Goal: Transaction & Acquisition: Book appointment/travel/reservation

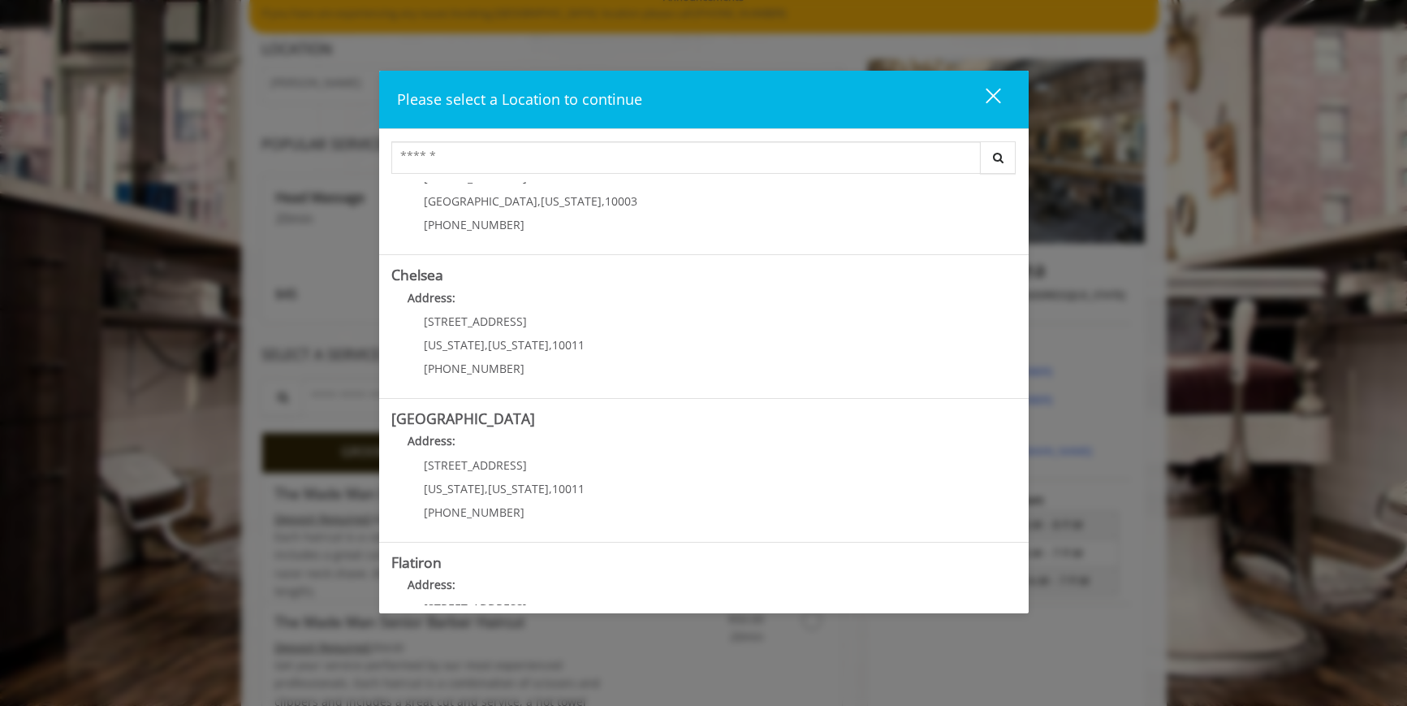
scroll to position [69, 0]
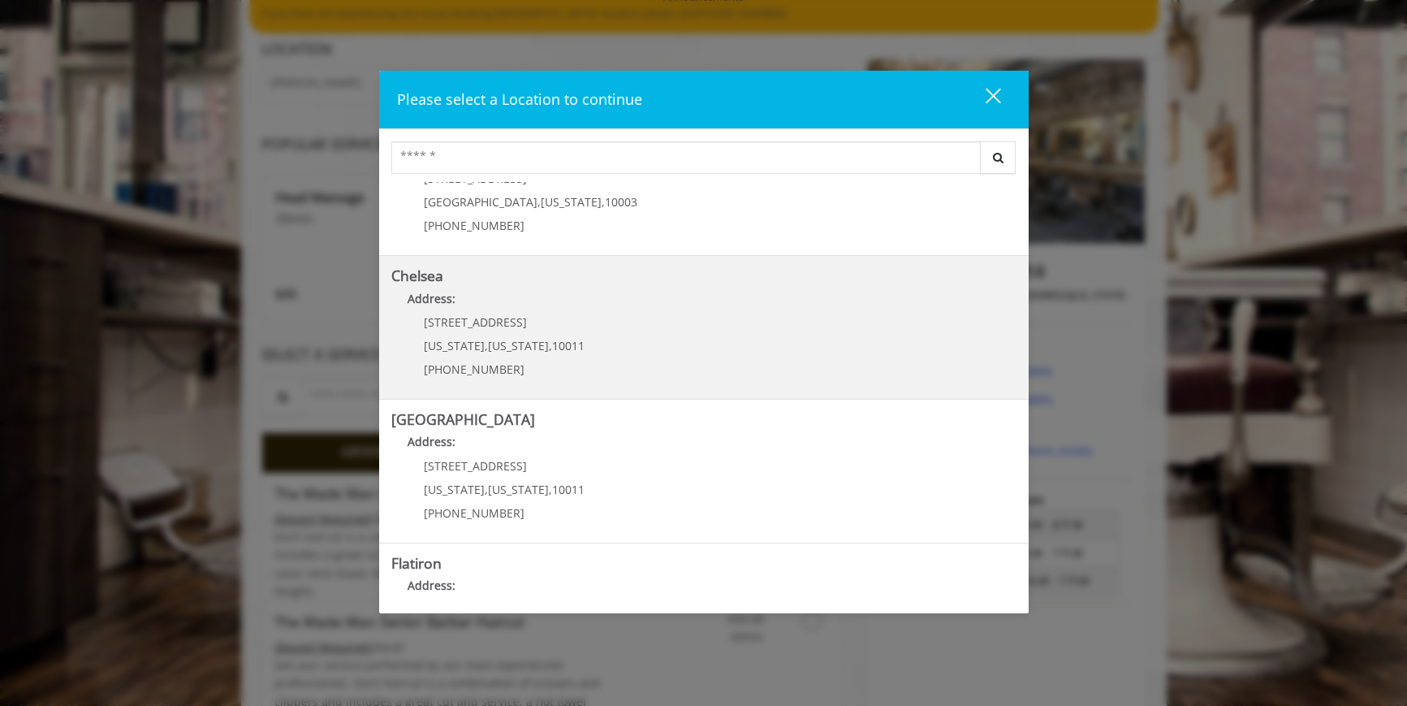
click at [474, 310] on p "Address:" at bounding box center [703, 303] width 625 height 26
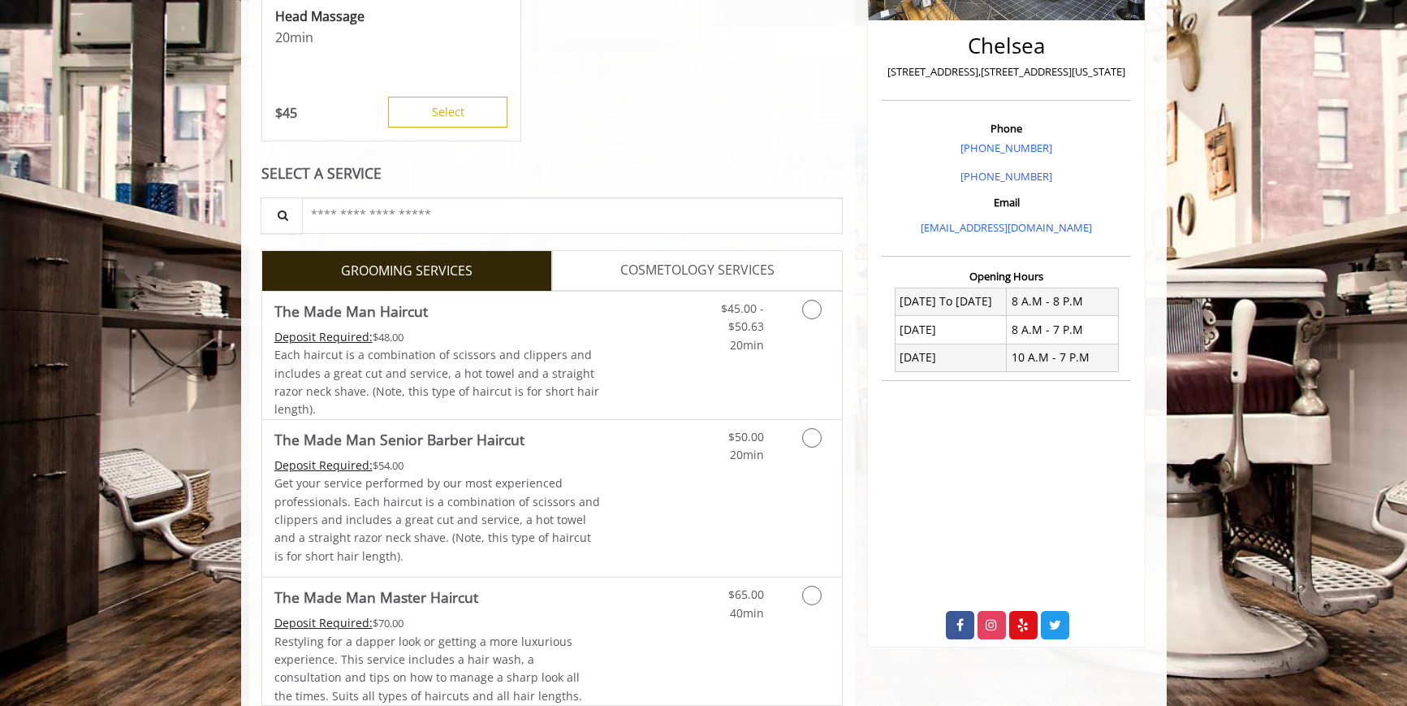
click at [641, 261] on span "COSMETOLOGY SERVICES" at bounding box center [697, 270] width 154 height 21
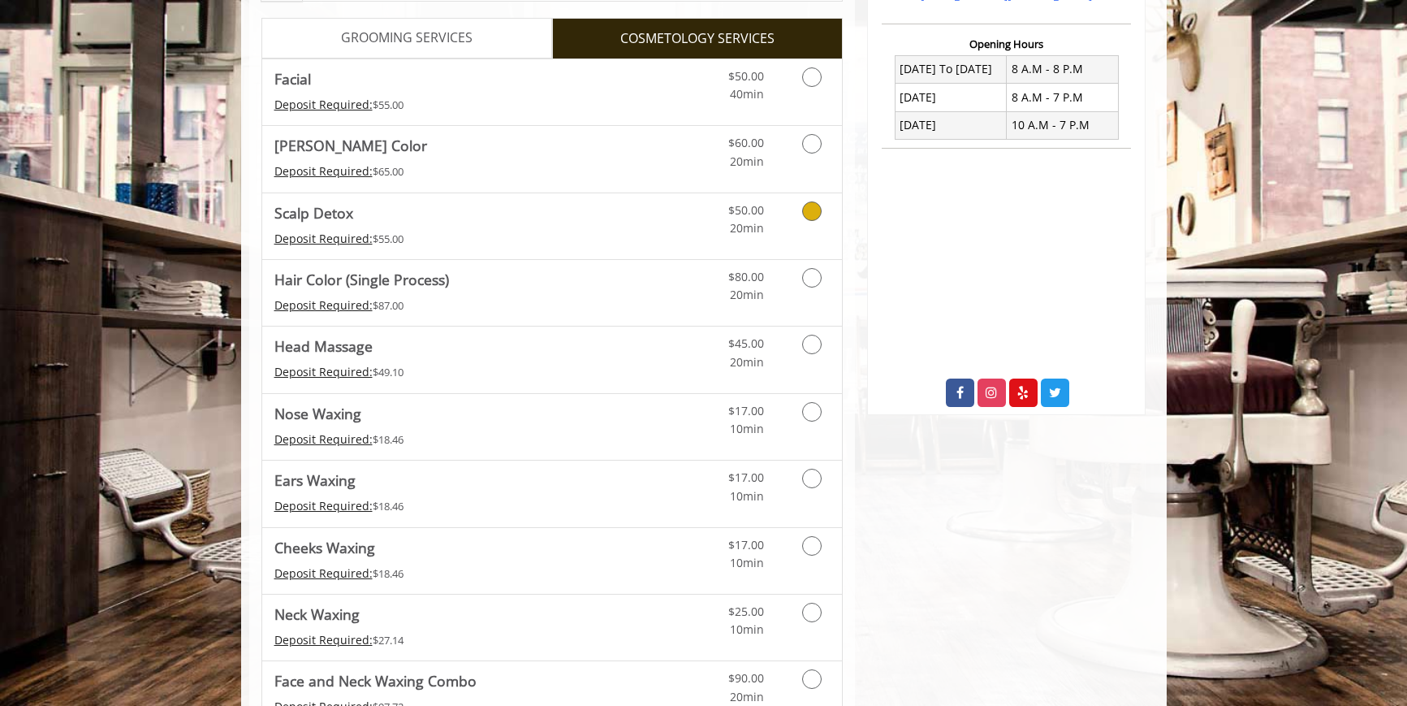
scroll to position [642, 0]
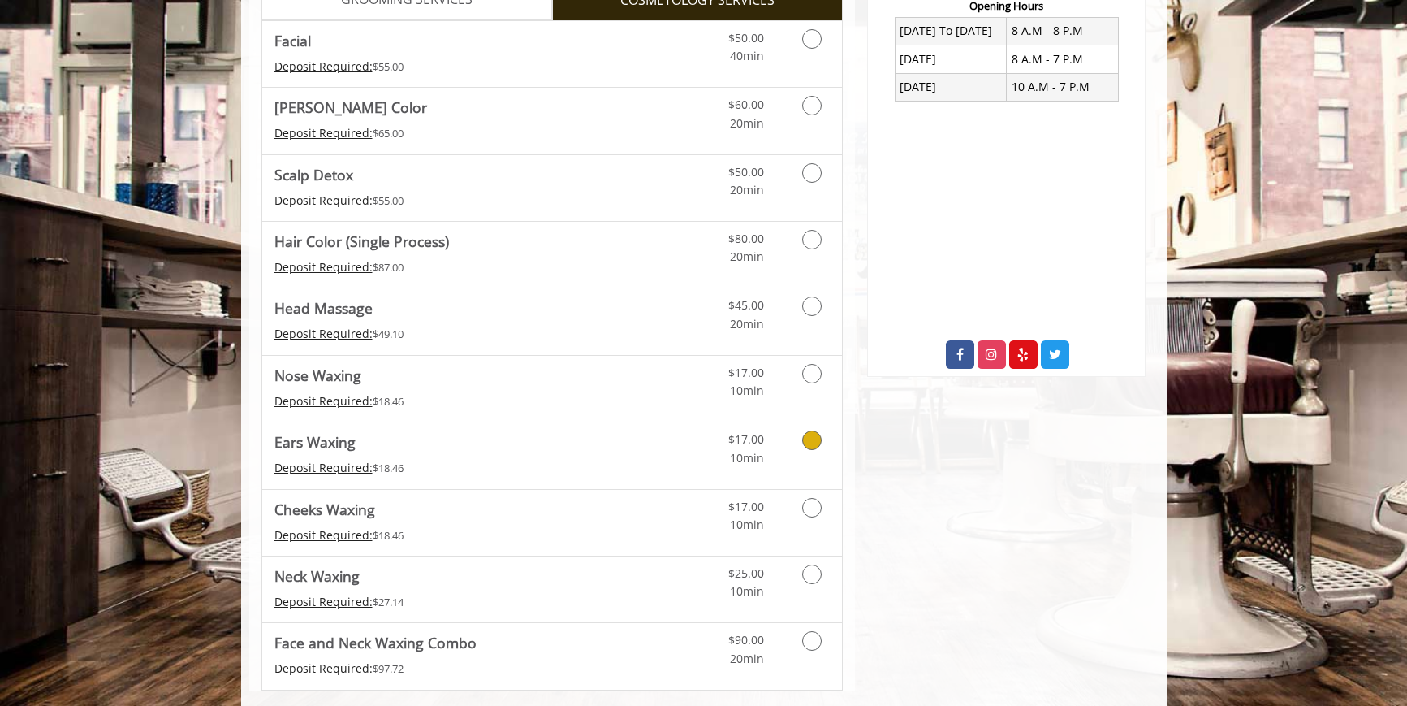
click at [810, 446] on icon "Cosmetology services" at bounding box center [811, 439] width 19 height 19
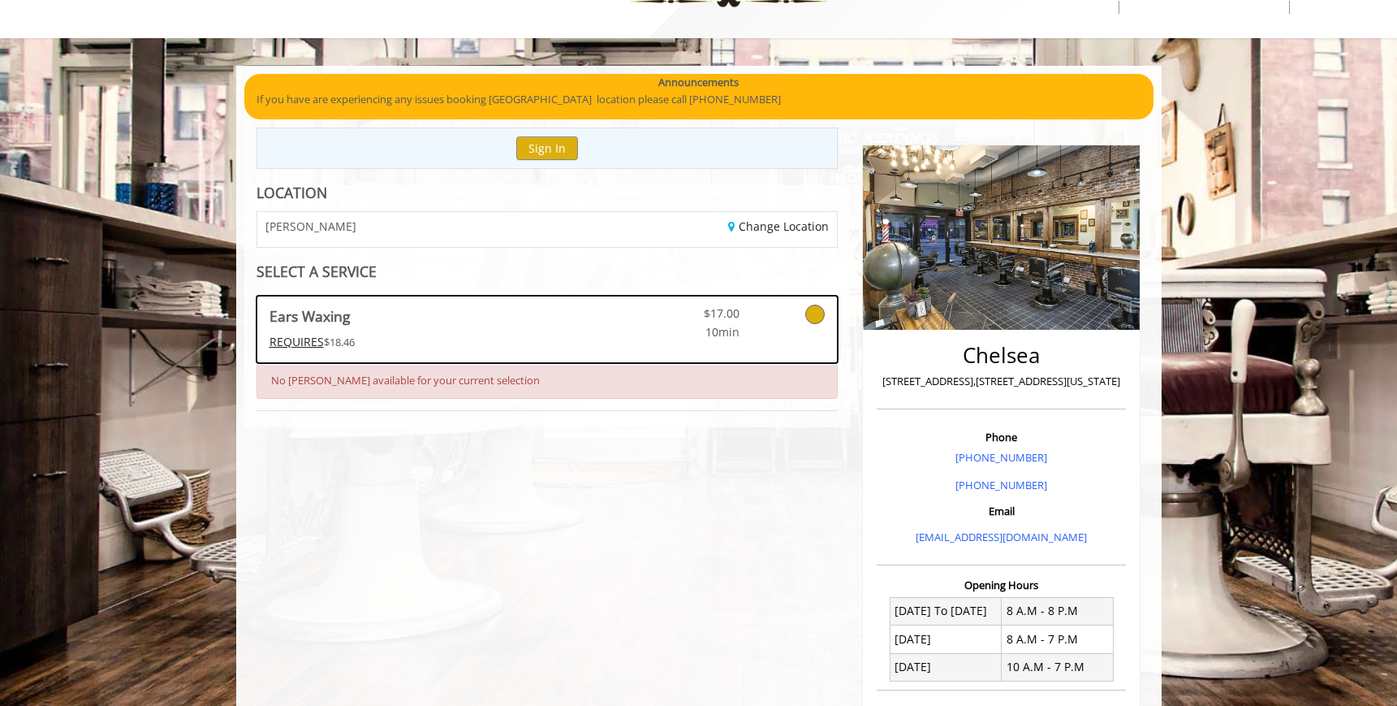
scroll to position [61, 0]
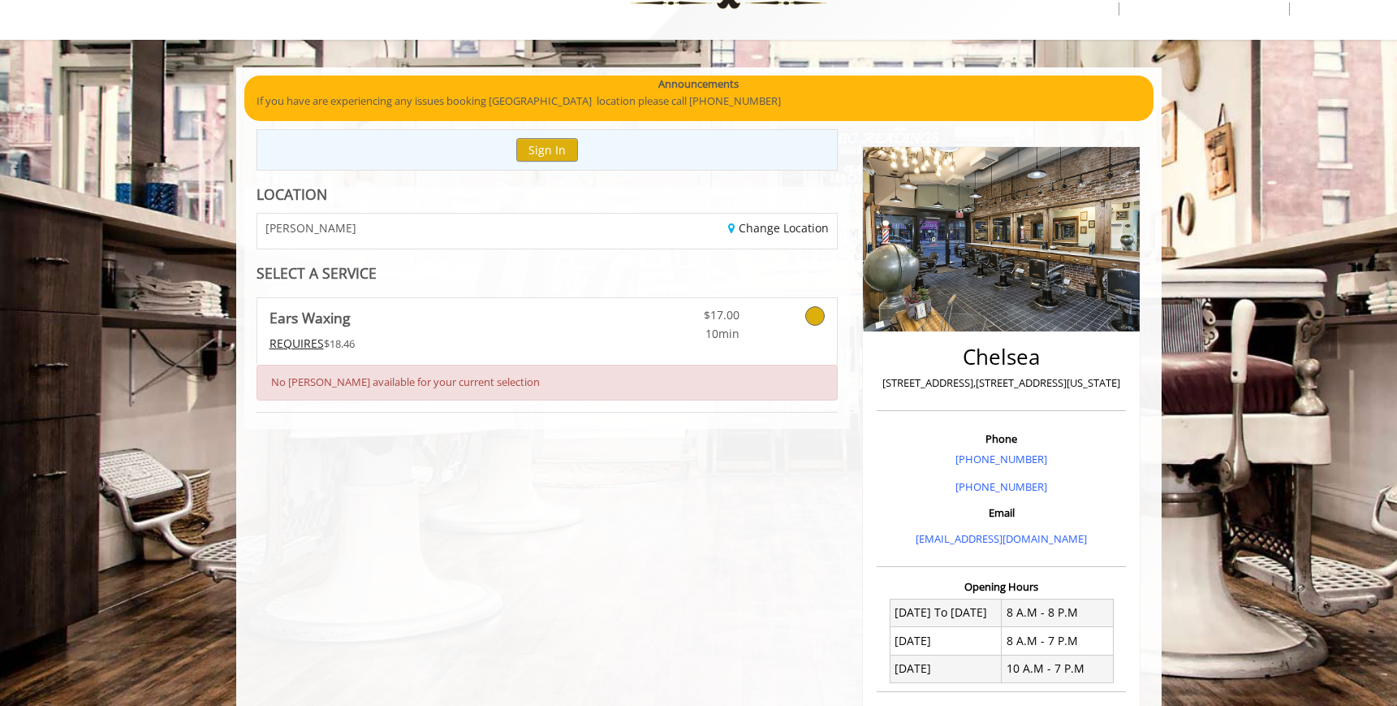
click at [816, 317] on icon at bounding box center [814, 315] width 19 height 19
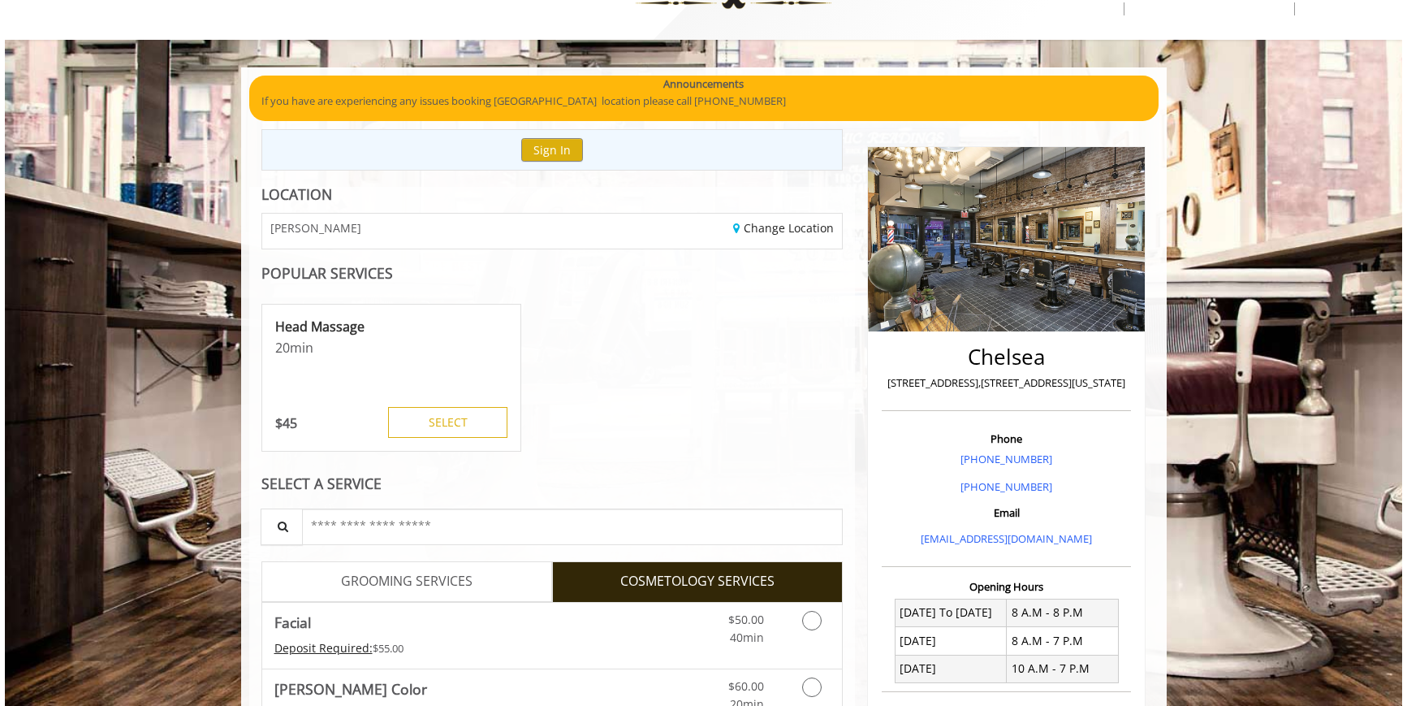
scroll to position [0, 0]
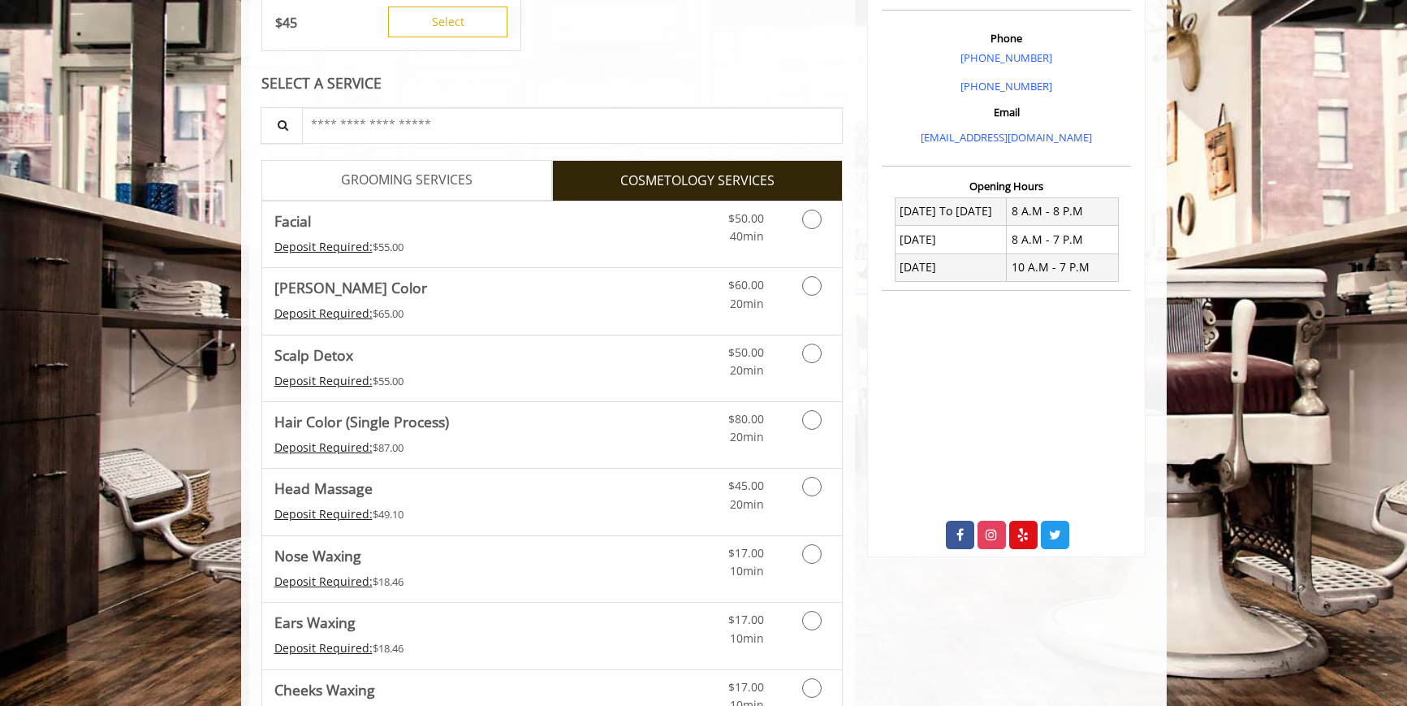
click at [484, 183] on link "GROOMING SERVICES" at bounding box center [406, 180] width 291 height 41
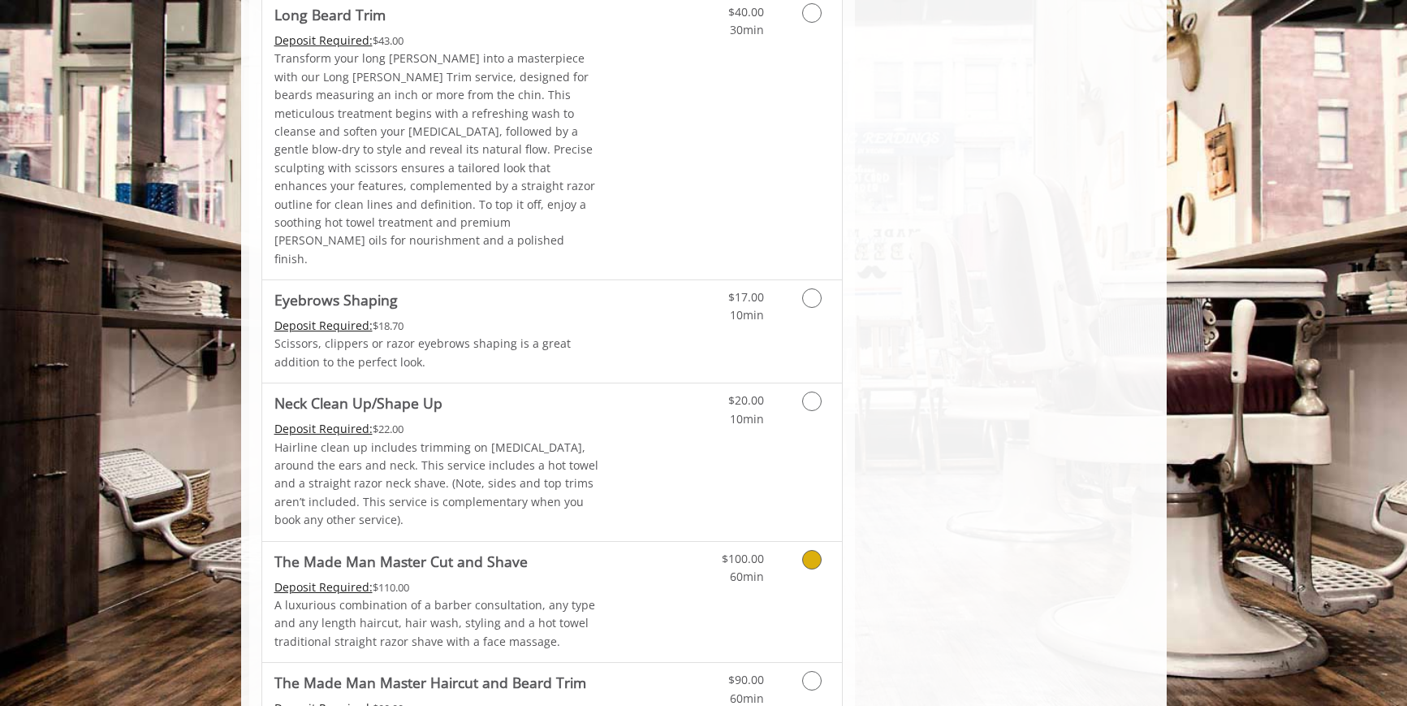
scroll to position [2529, 0]
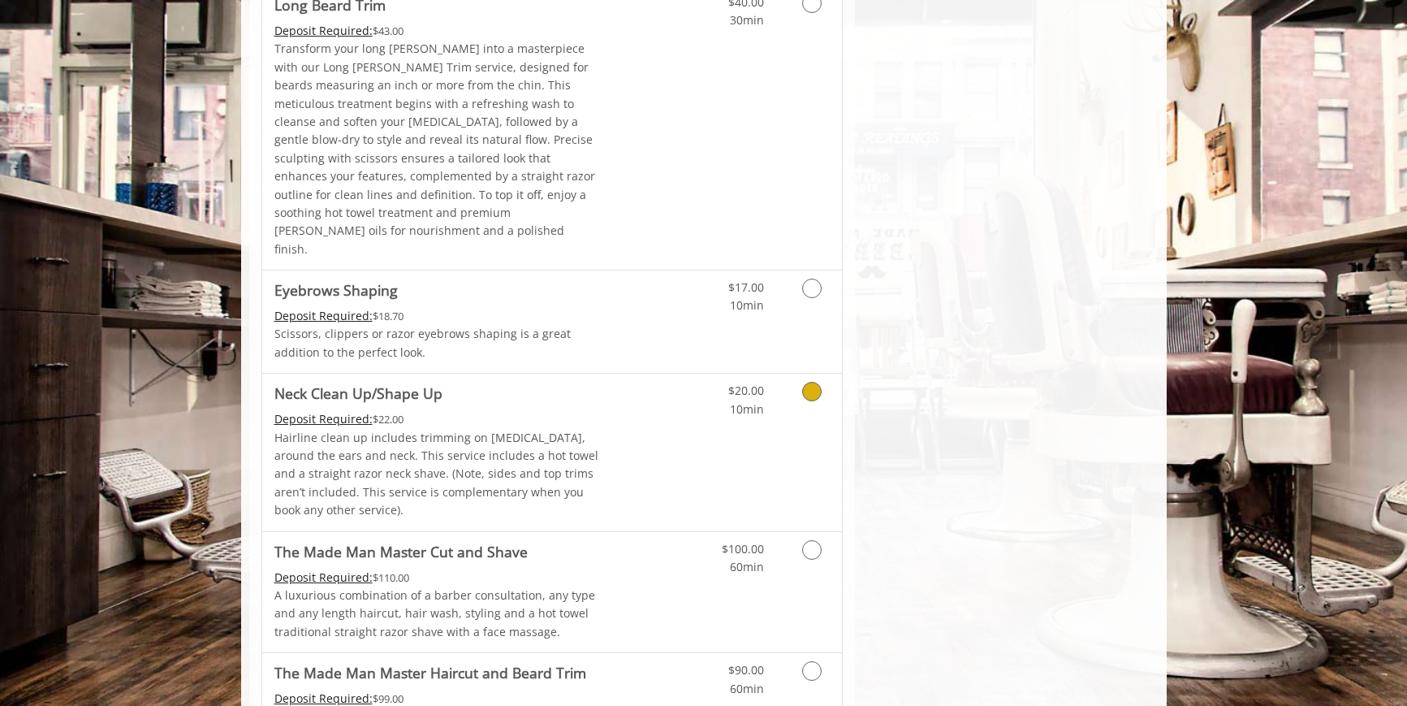
click at [809, 382] on icon "Grooming services" at bounding box center [811, 391] width 19 height 19
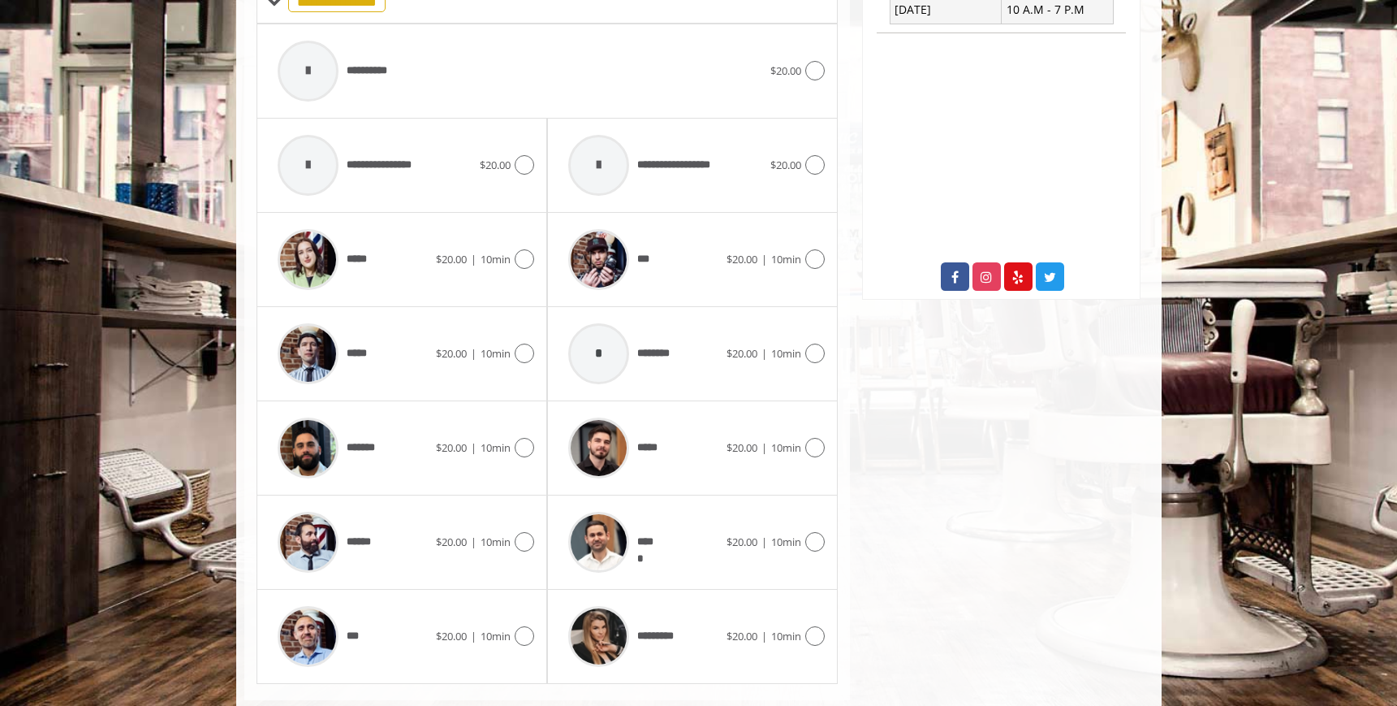
scroll to position [754, 0]
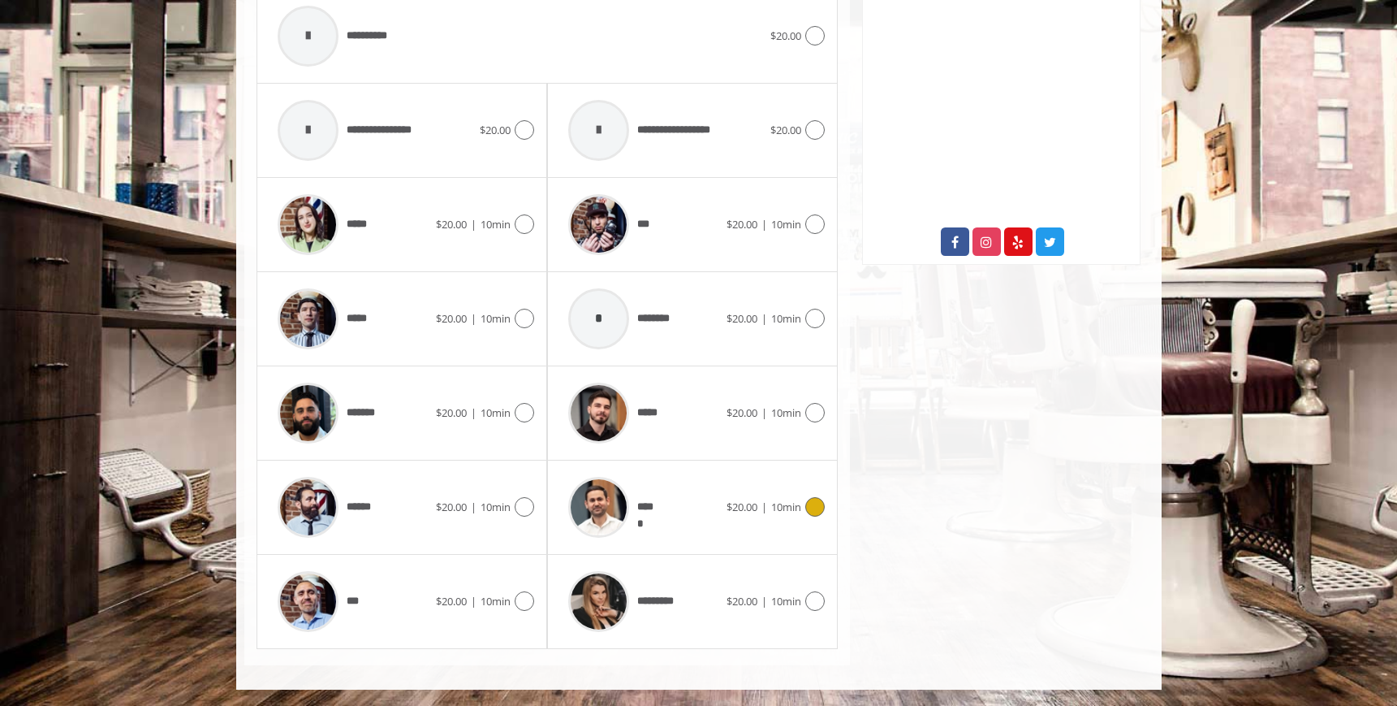
click at [680, 498] on div "*****" at bounding box center [643, 506] width 166 height 77
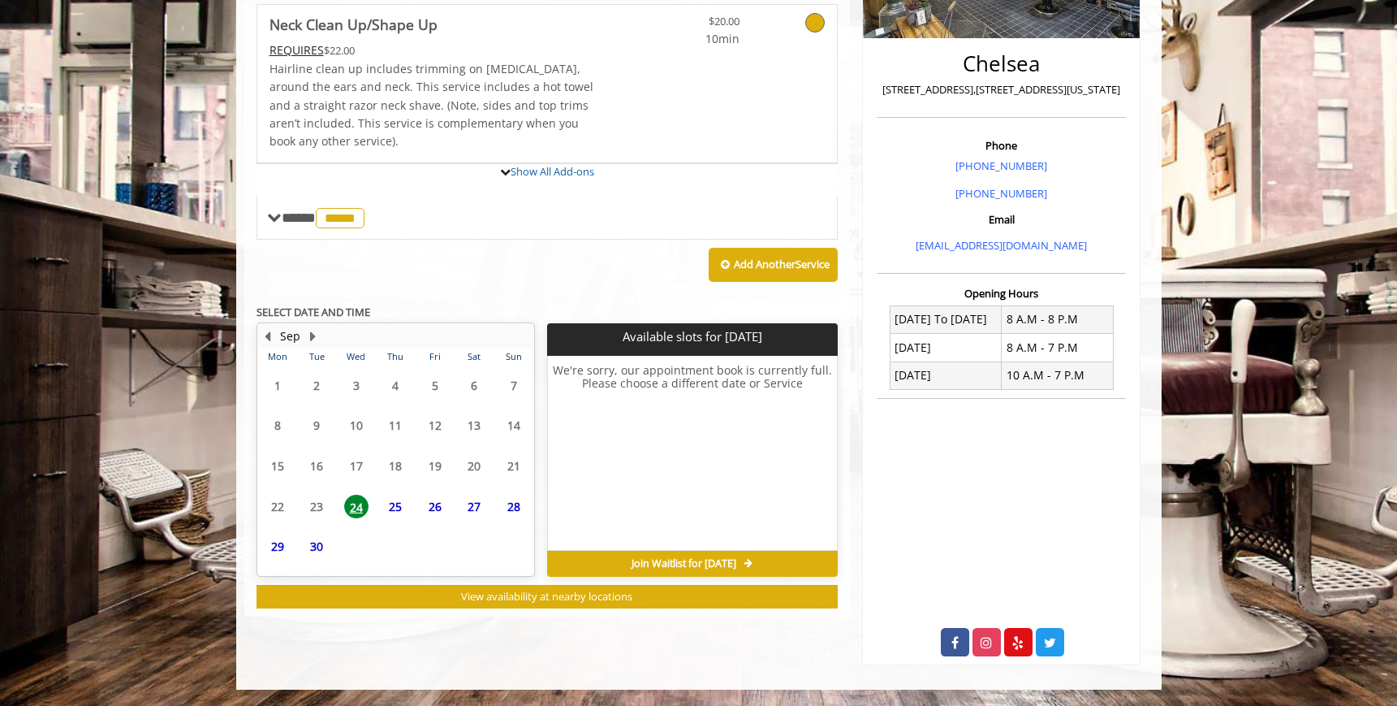
scroll to position [455, 0]
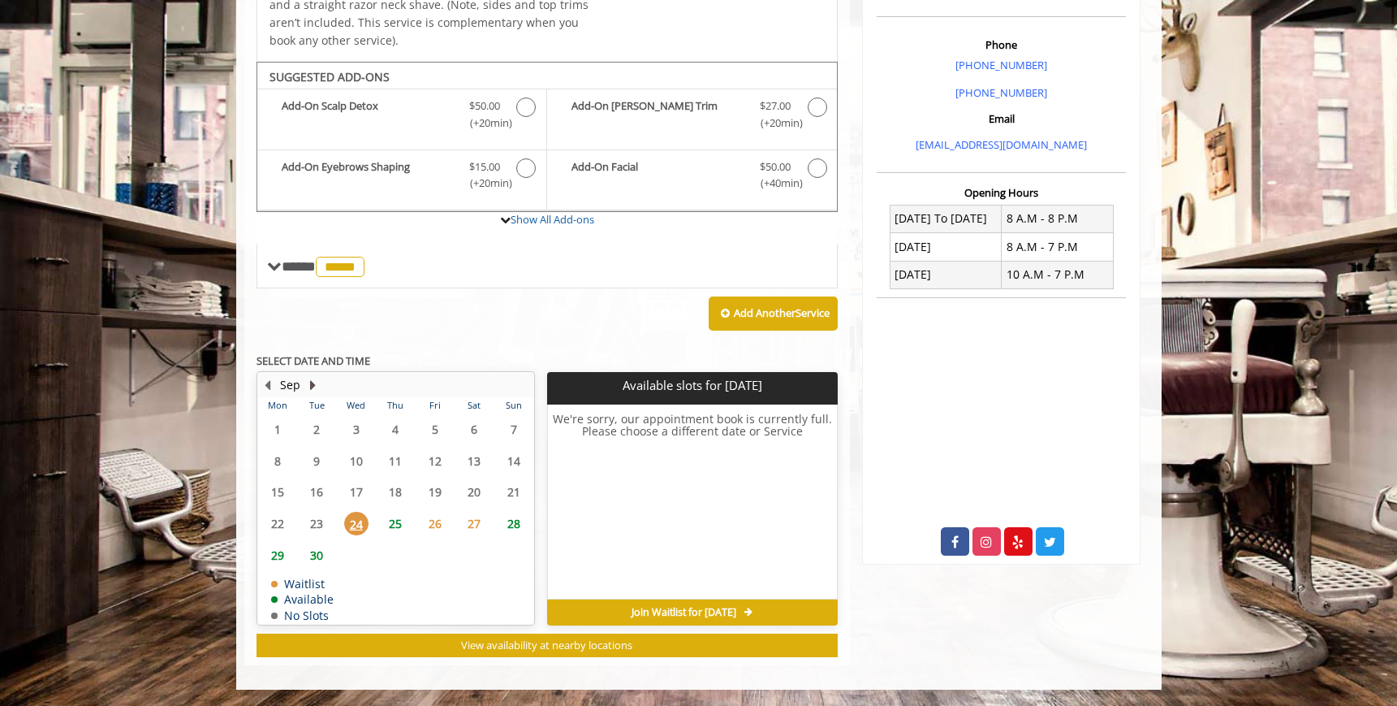
click at [313, 384] on button "Next Month" at bounding box center [313, 385] width 13 height 18
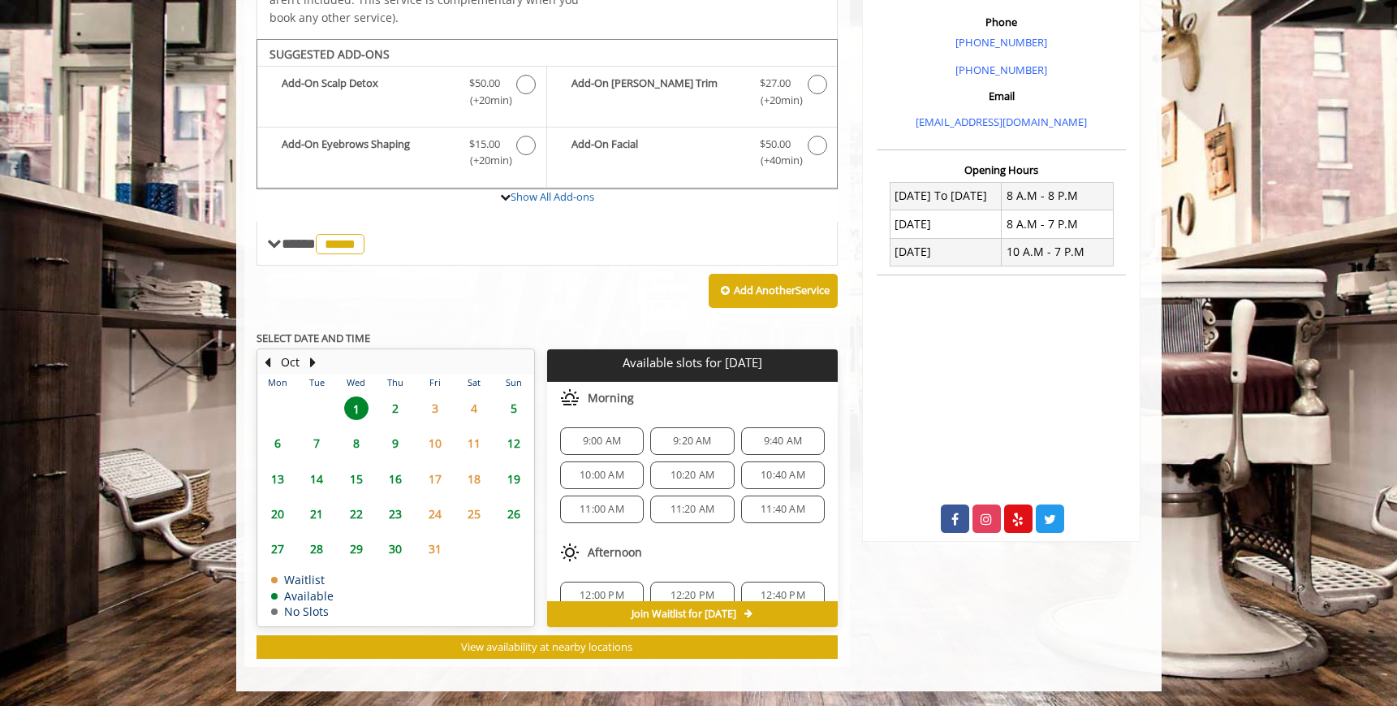
scroll to position [479, 0]
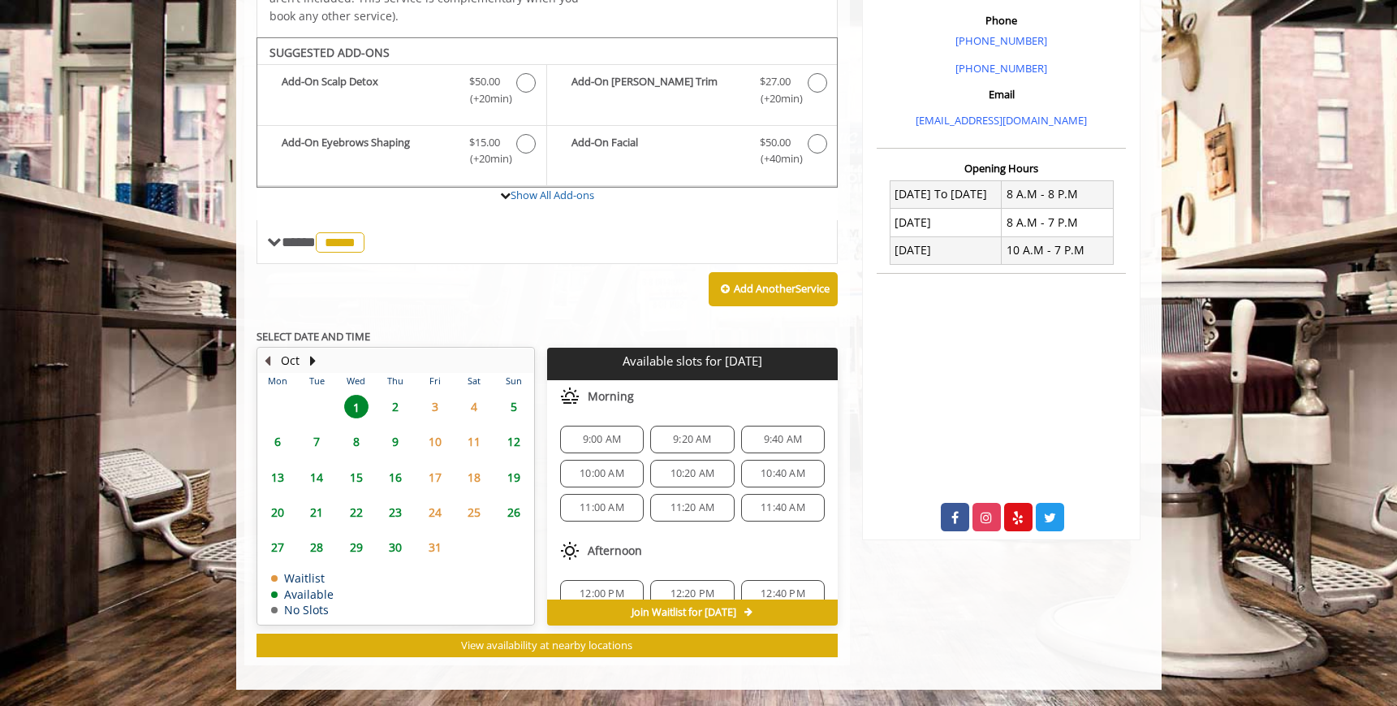
click at [270, 356] on button "Previous Month" at bounding box center [267, 361] width 13 height 18
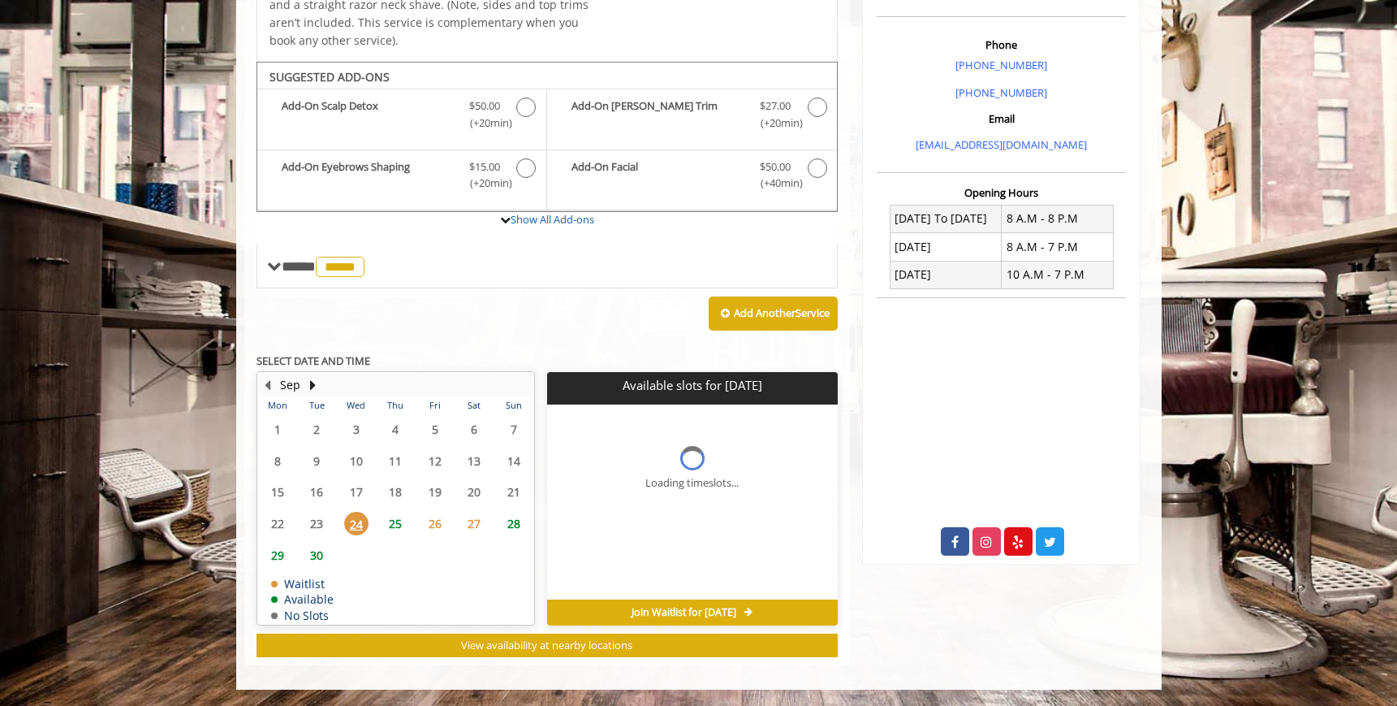
scroll to position [455, 0]
click at [317, 554] on span "30" at bounding box center [316, 555] width 24 height 24
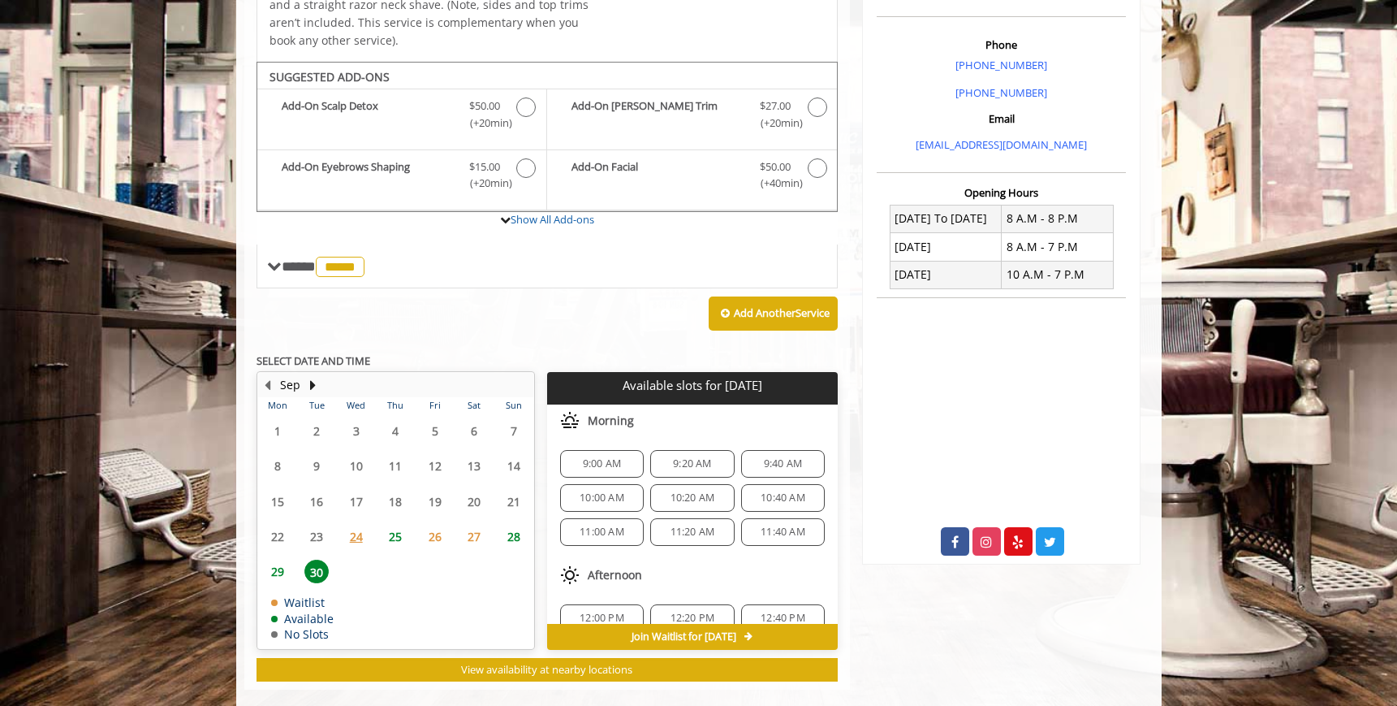
scroll to position [479, 0]
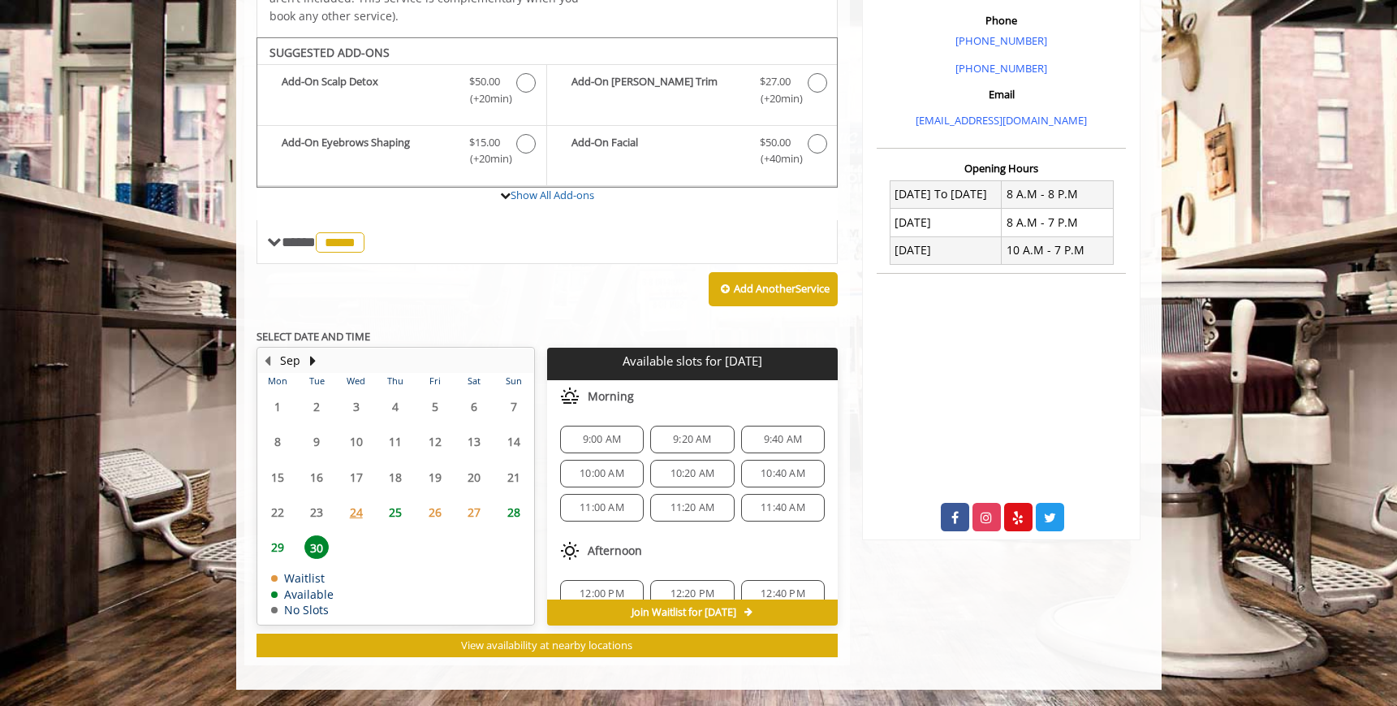
click at [359, 513] on span "24" at bounding box center [356, 512] width 24 height 24
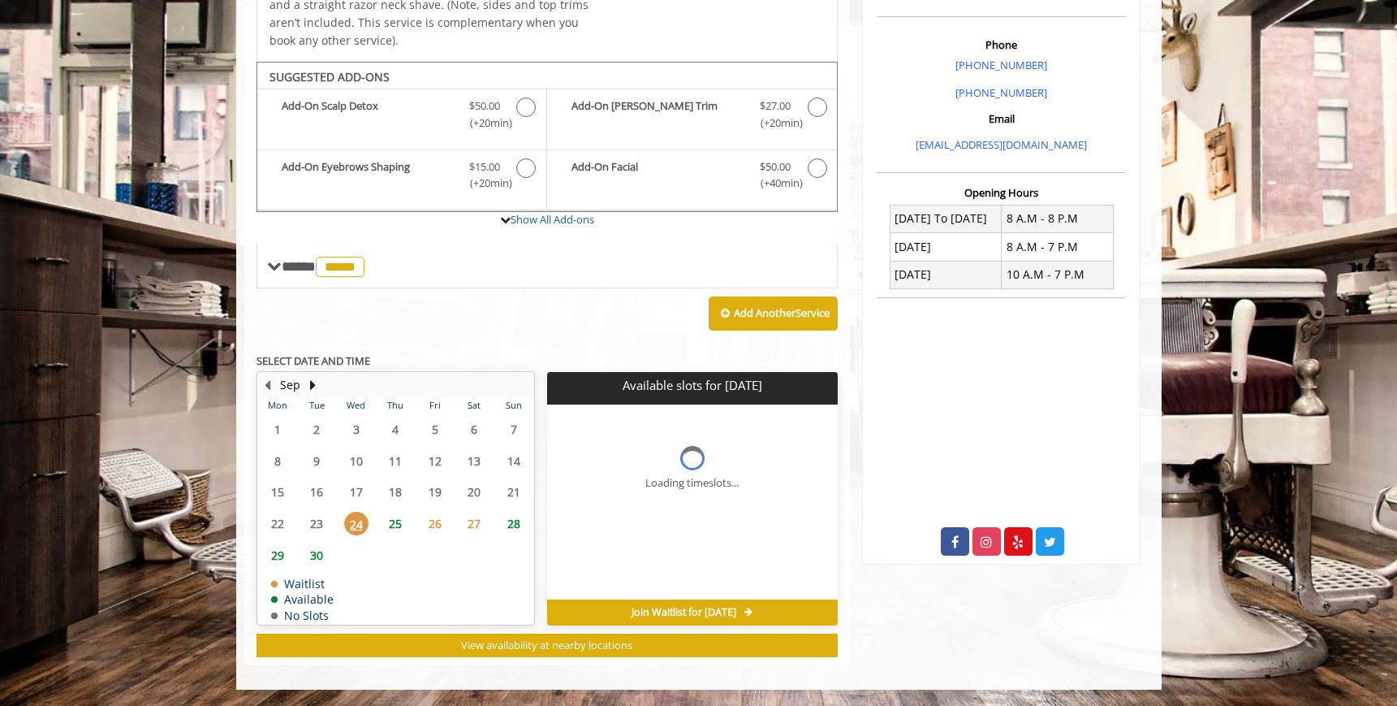
scroll to position [455, 0]
click at [391, 521] on span "25" at bounding box center [395, 523] width 24 height 24
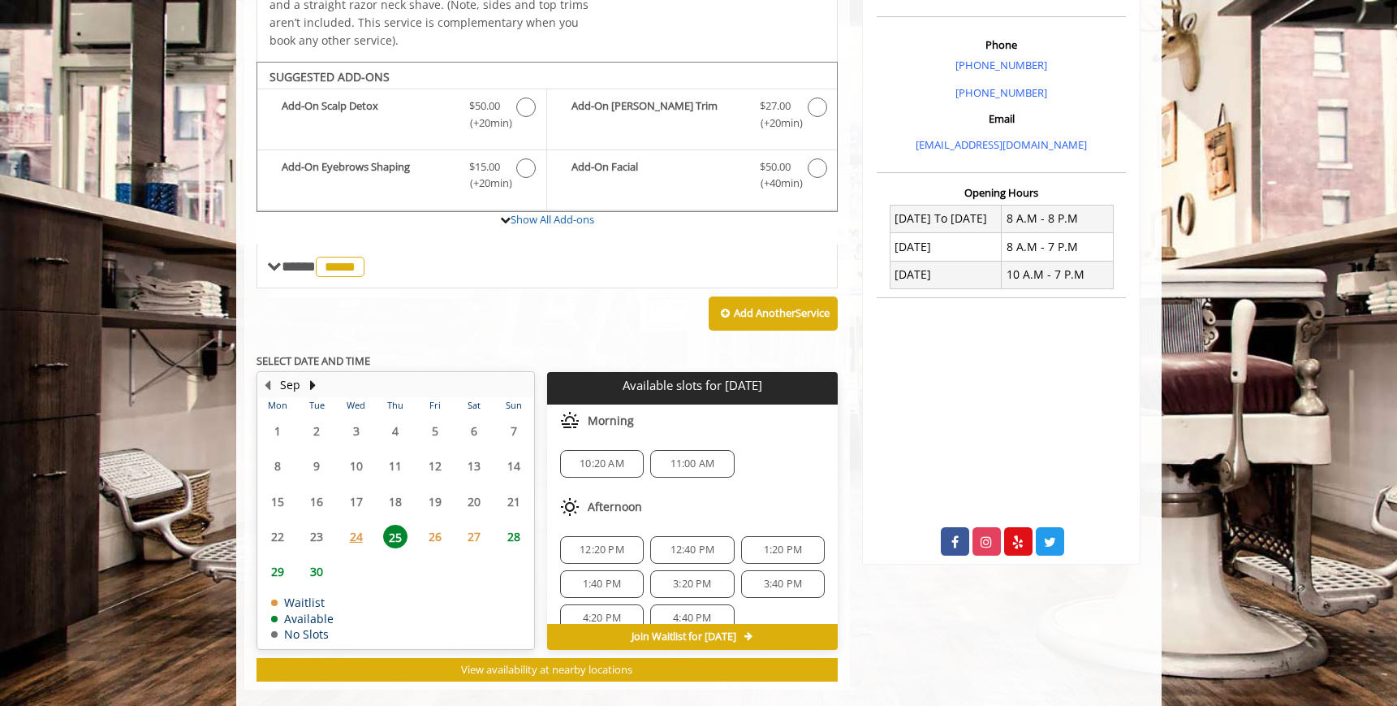
scroll to position [479, 0]
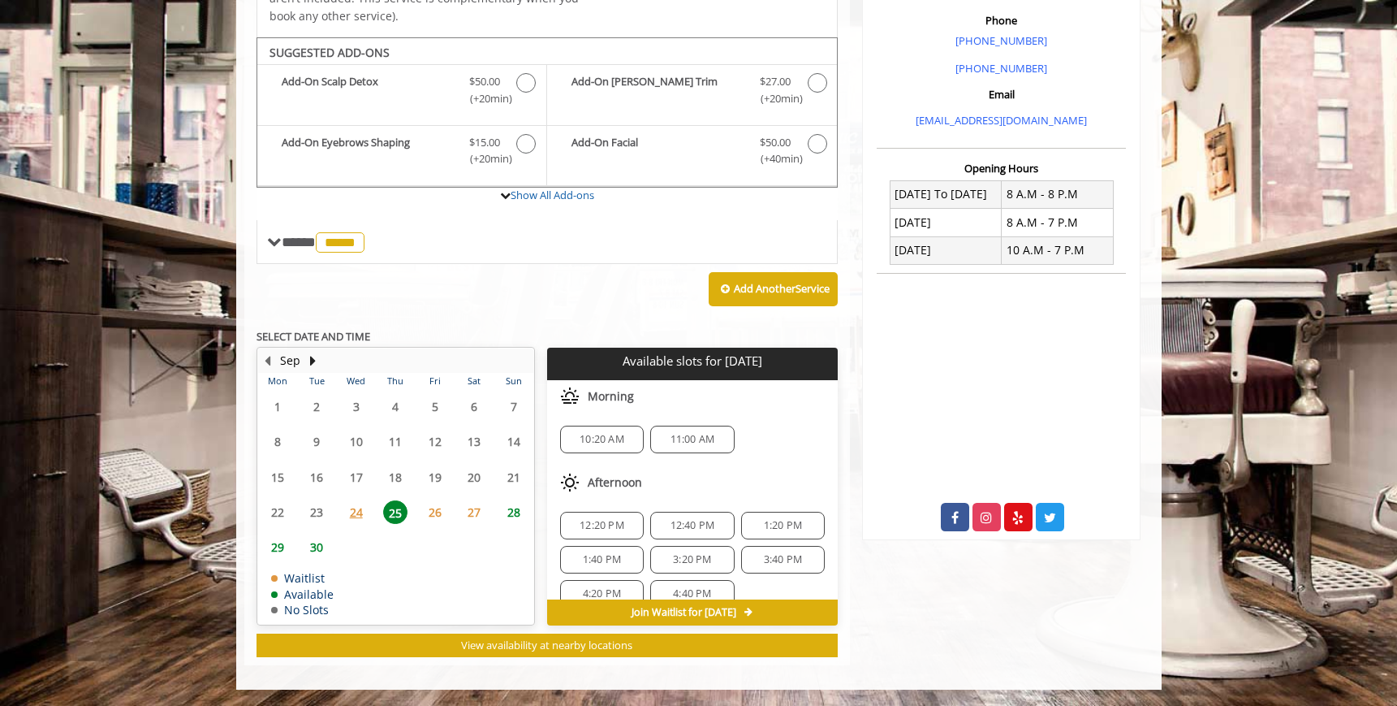
click at [429, 516] on span "26" at bounding box center [435, 512] width 24 height 24
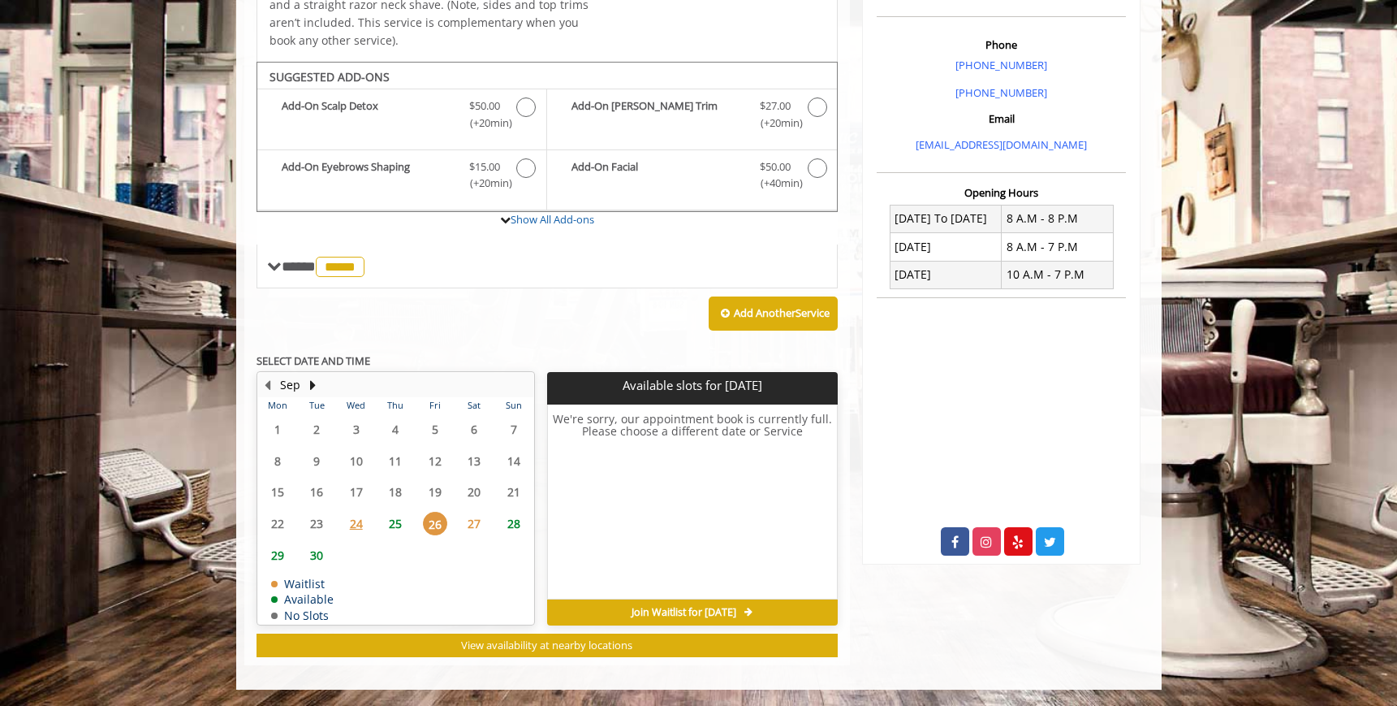
click at [468, 521] on span "27" at bounding box center [474, 523] width 24 height 24
click at [311, 385] on button "Next Month" at bounding box center [313, 385] width 13 height 18
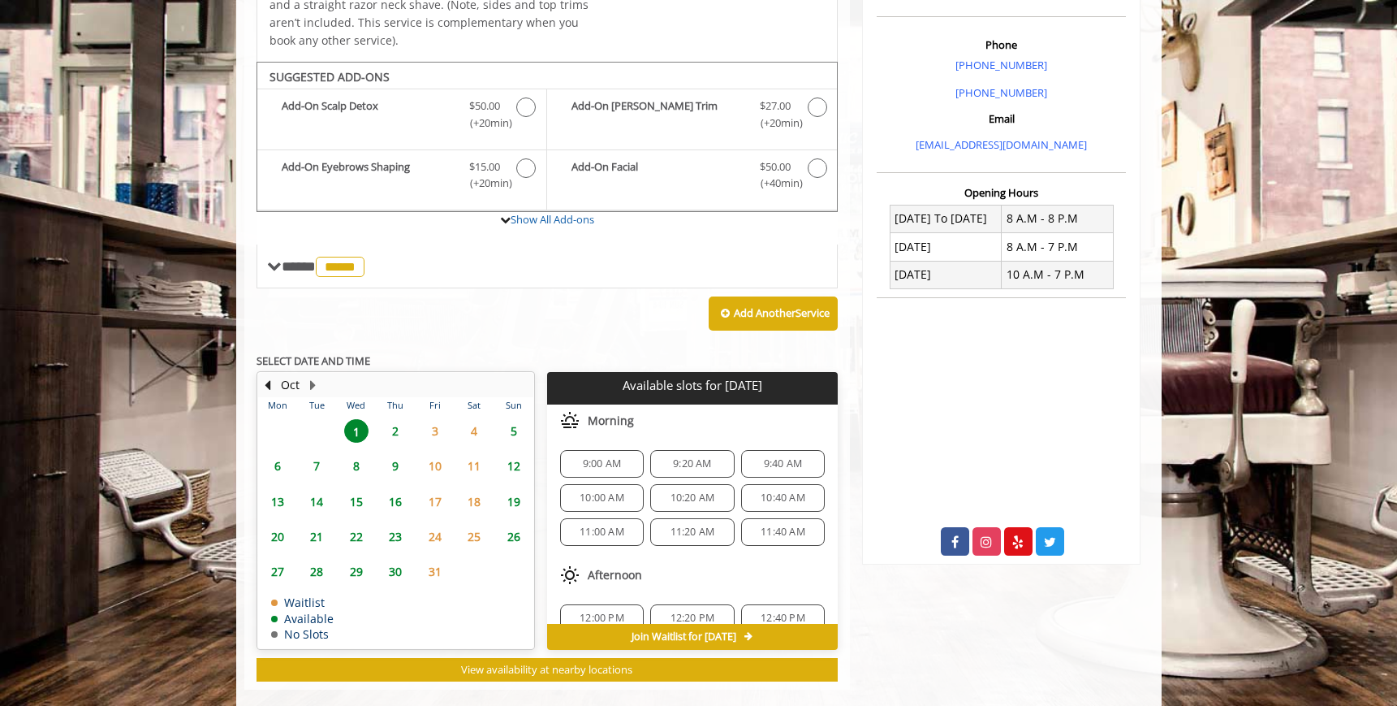
click at [391, 434] on span "2" at bounding box center [395, 431] width 24 height 24
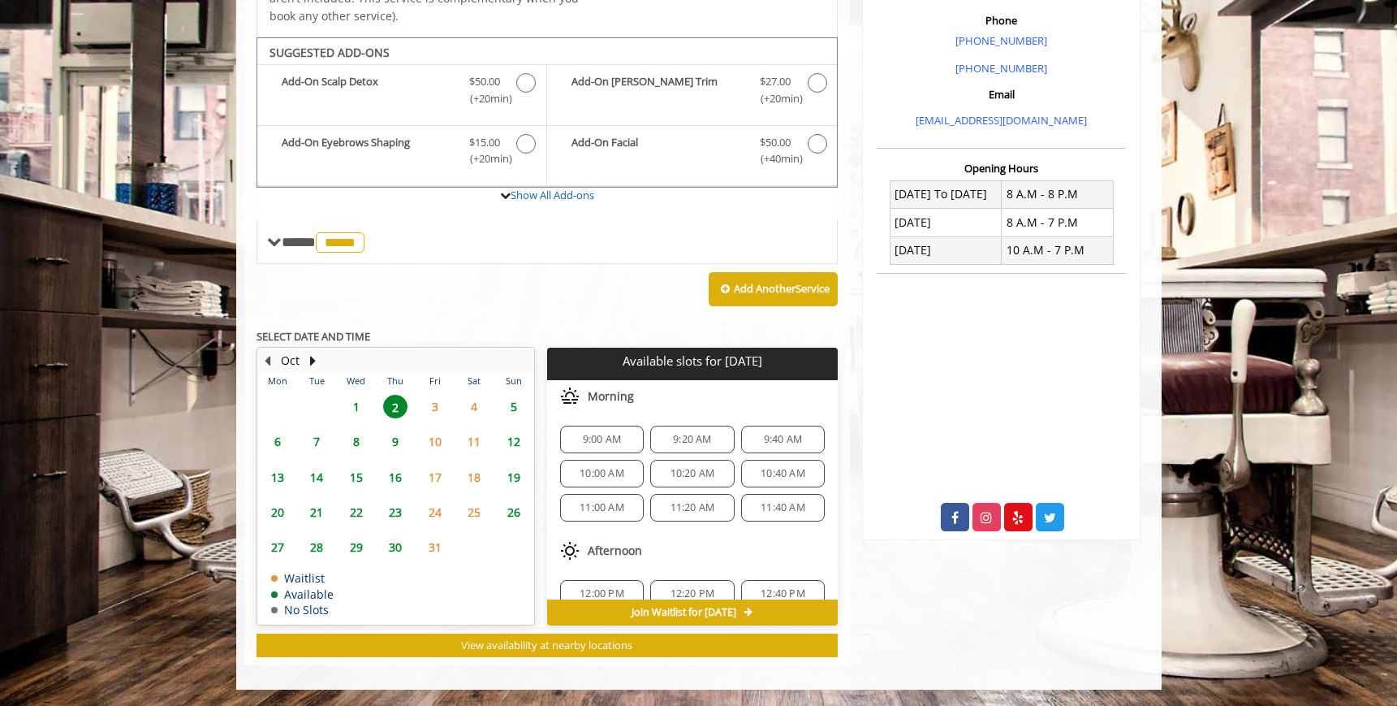
click at [266, 360] on button "Previous Month" at bounding box center [267, 361] width 13 height 18
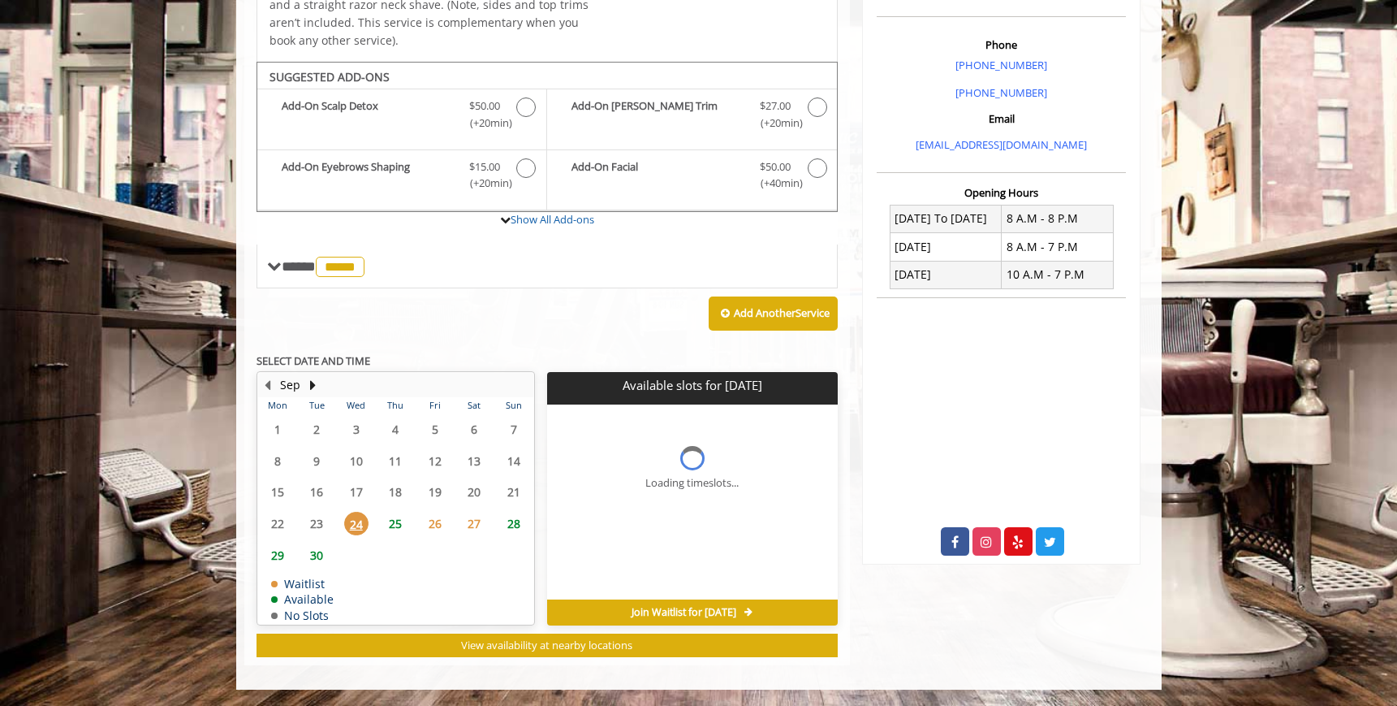
scroll to position [455, 0]
click at [326, 558] on span "30" at bounding box center [316, 555] width 24 height 24
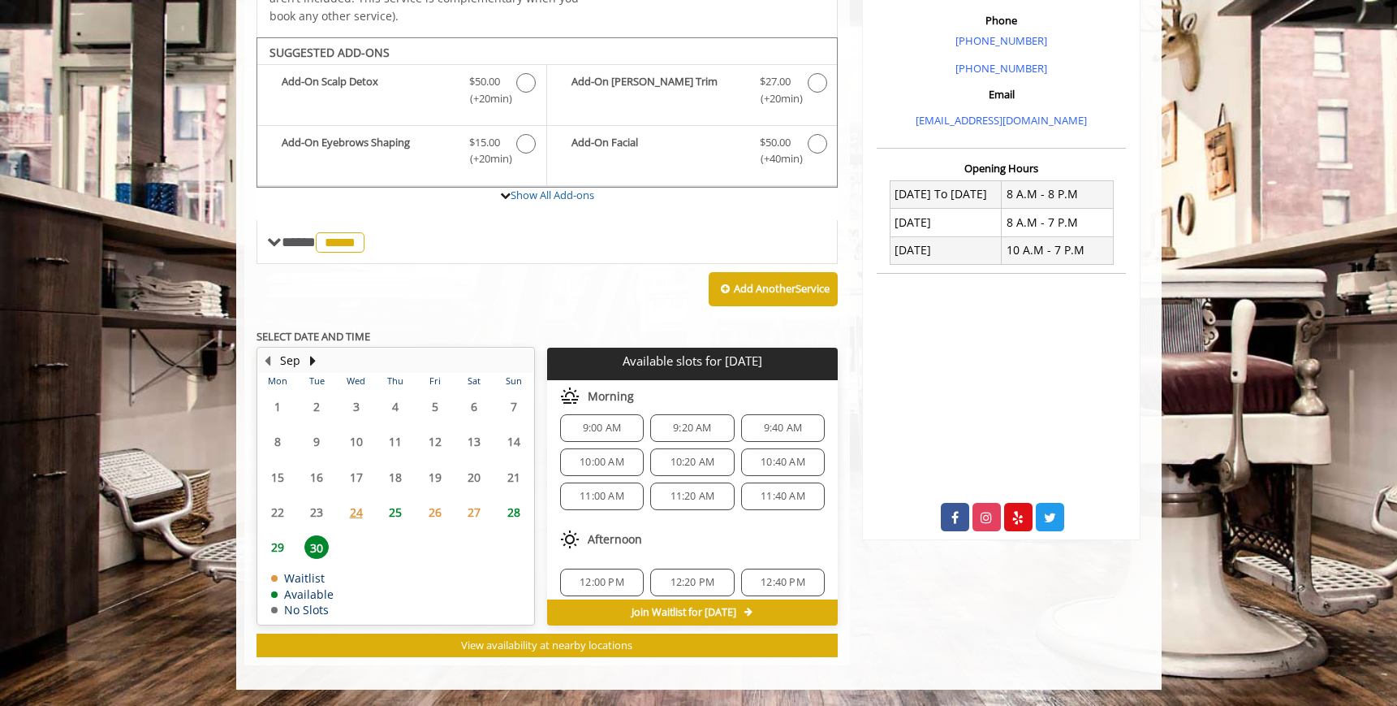
scroll to position [0, 0]
click at [277, 545] on span "29" at bounding box center [277, 547] width 24 height 24
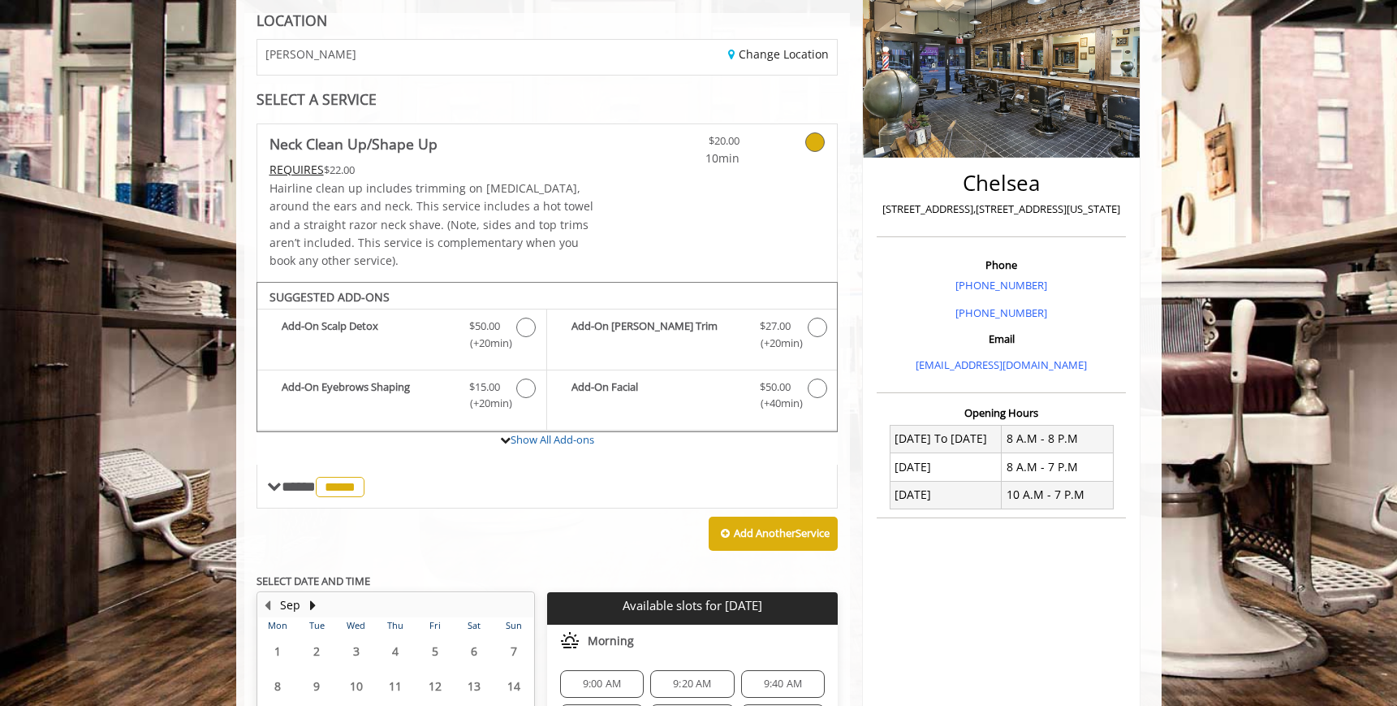
scroll to position [209, 0]
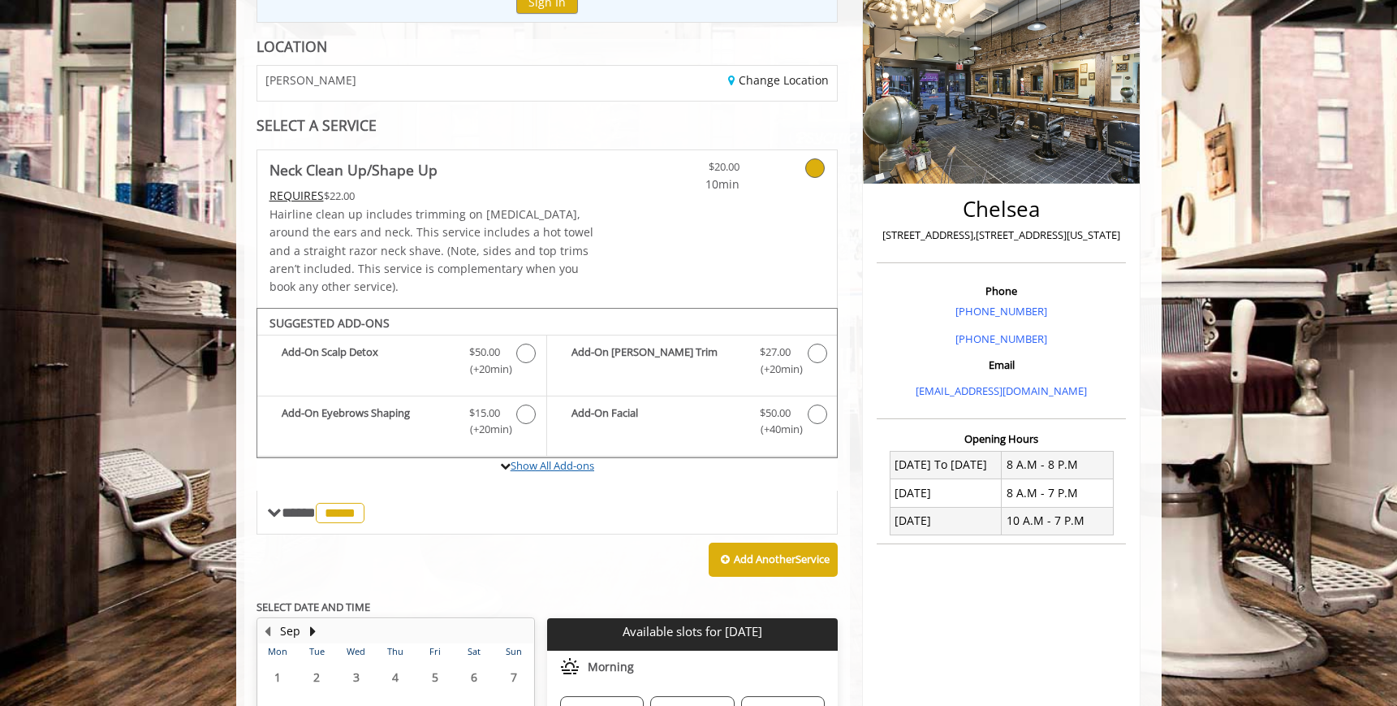
click at [551, 470] on link "Show All Add-ons" at bounding box center [553, 465] width 84 height 15
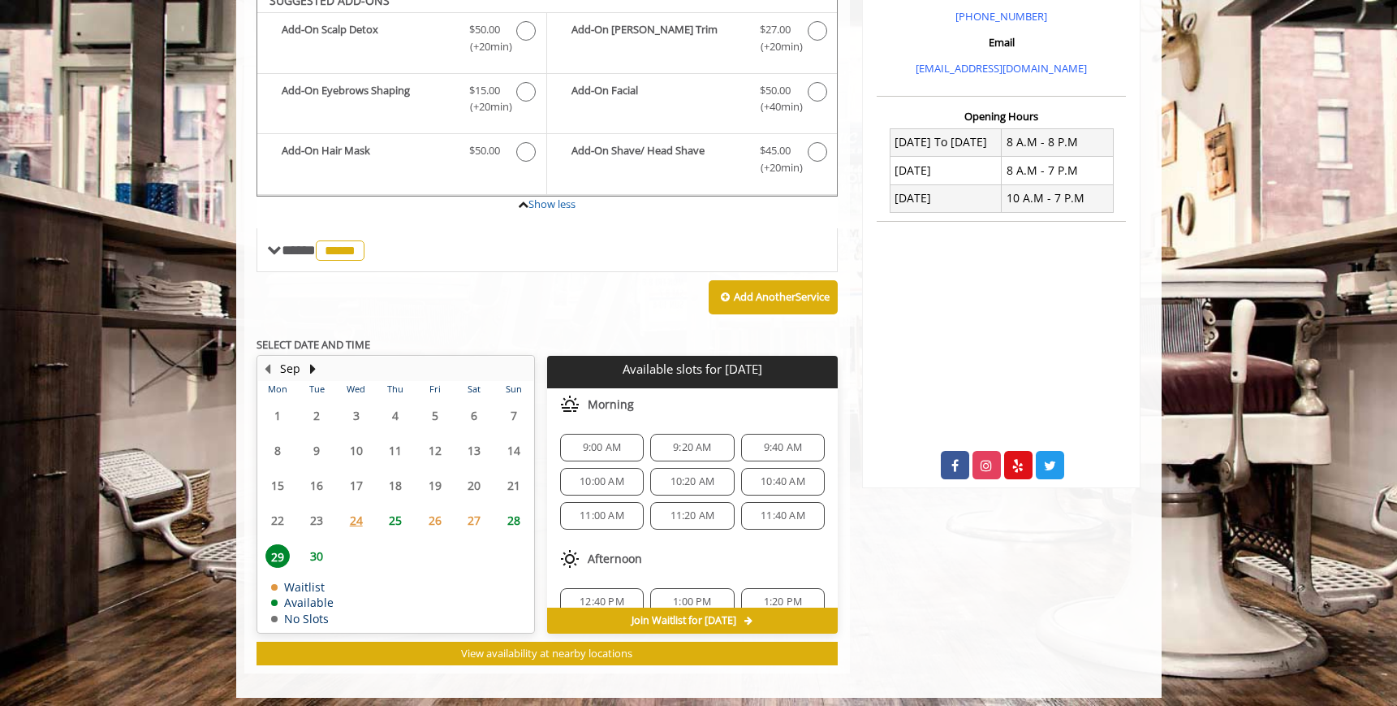
scroll to position [539, 0]
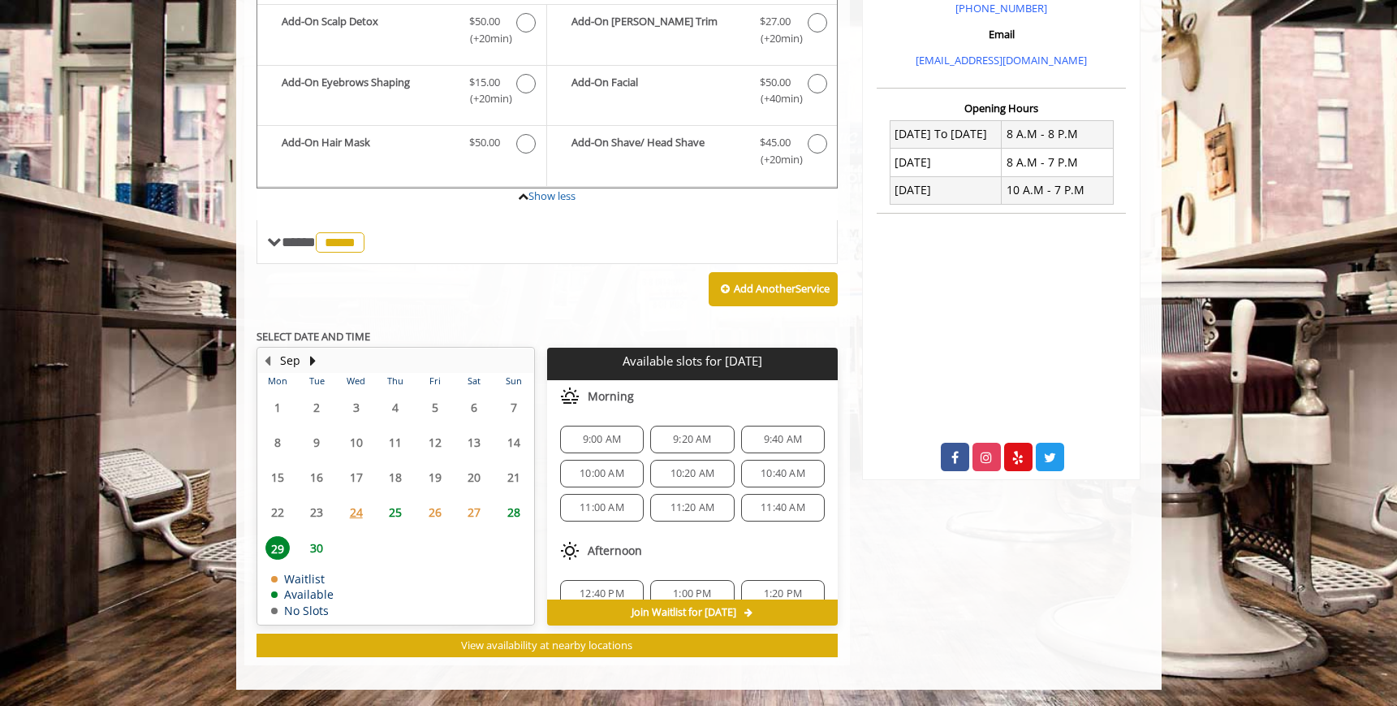
click at [601, 439] on span "9:00 AM" at bounding box center [602, 439] width 38 height 13
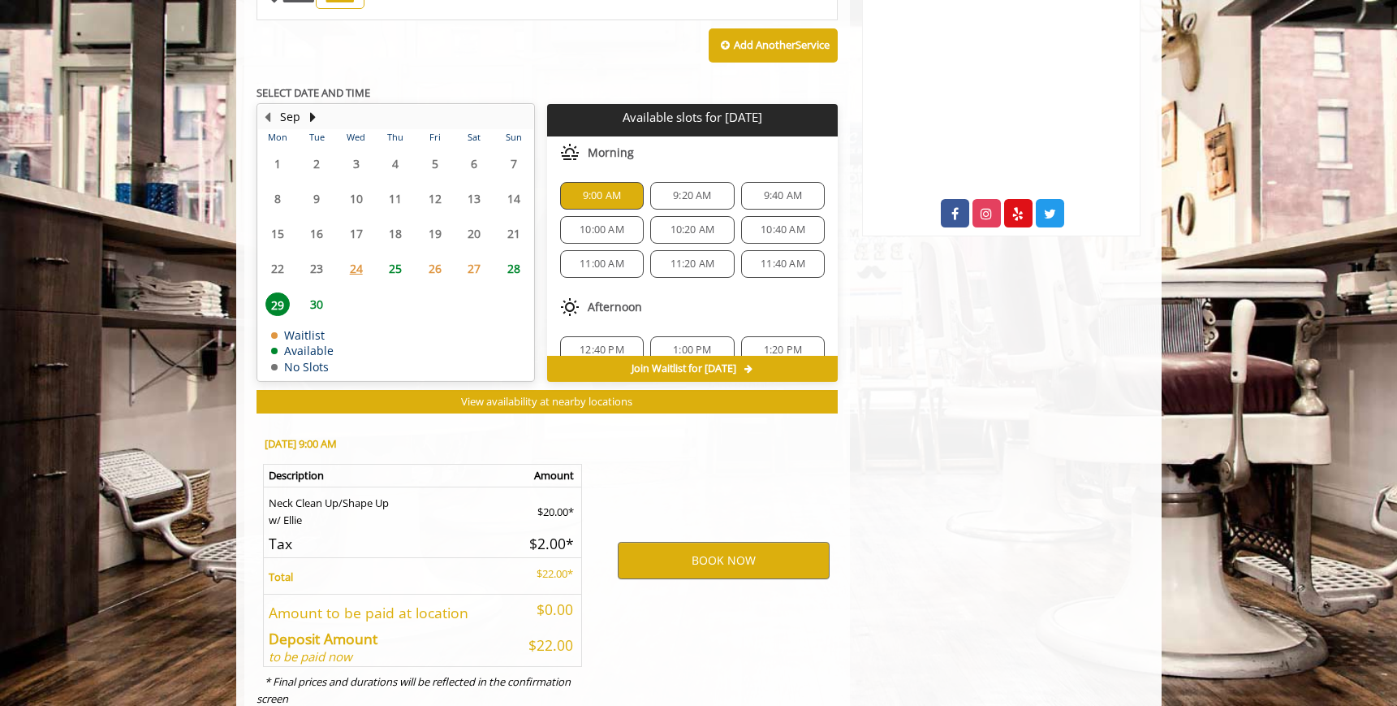
scroll to position [833, 0]
